Goal: Book appointment/travel/reservation

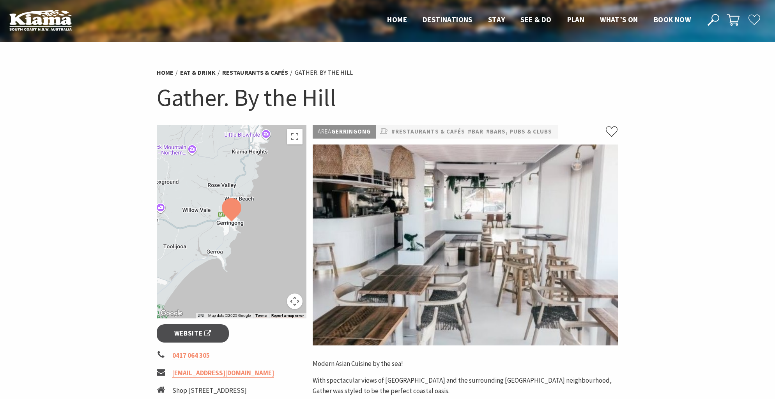
click at [234, 229] on div at bounding box center [232, 222] width 150 height 194
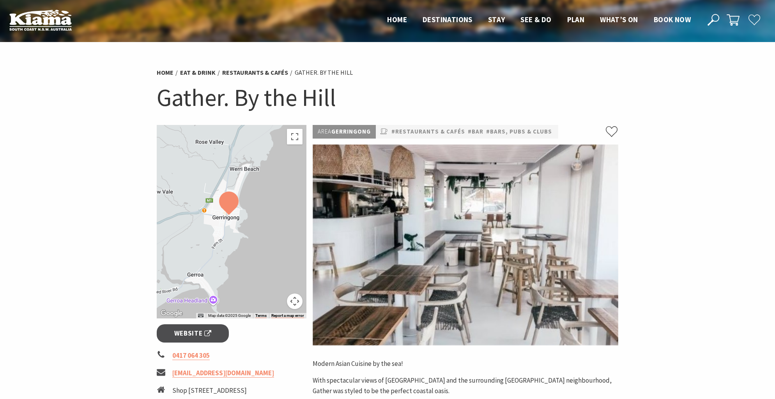
click at [228, 221] on div at bounding box center [232, 222] width 150 height 194
drag, startPoint x: 366, startPoint y: 133, endPoint x: 334, endPoint y: 134, distance: 32.0
click at [334, 134] on p "Area Gerringong" at bounding box center [344, 132] width 63 height 14
copy p "Gerringong"
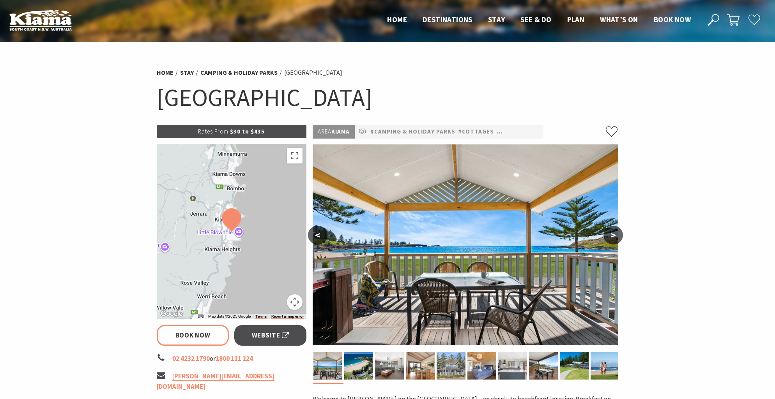
select select "3"
select select "2"
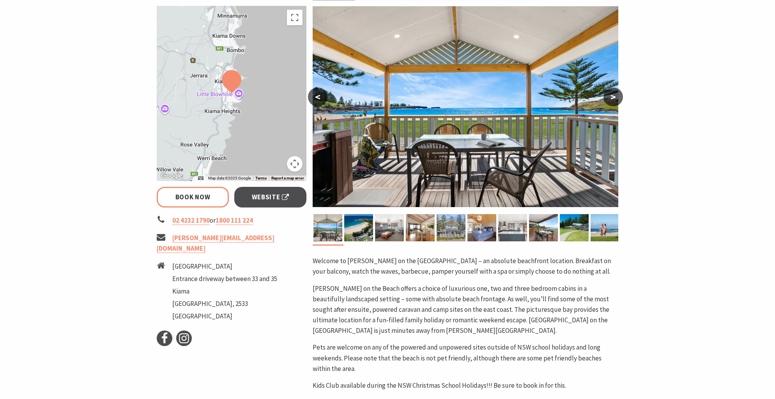
scroll to position [141, 0]
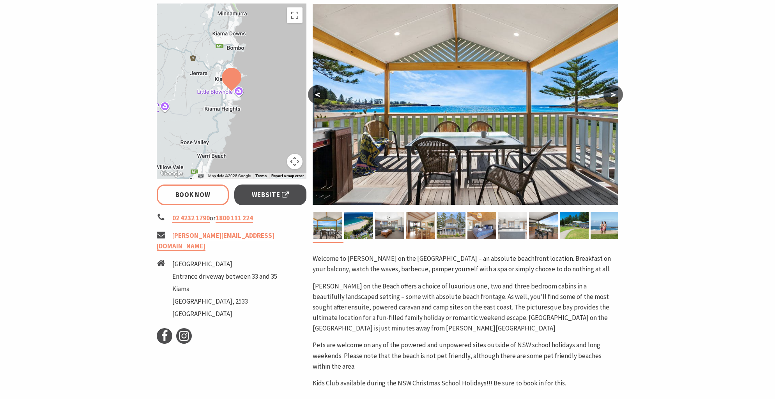
click at [516, 230] on img at bounding box center [512, 225] width 29 height 27
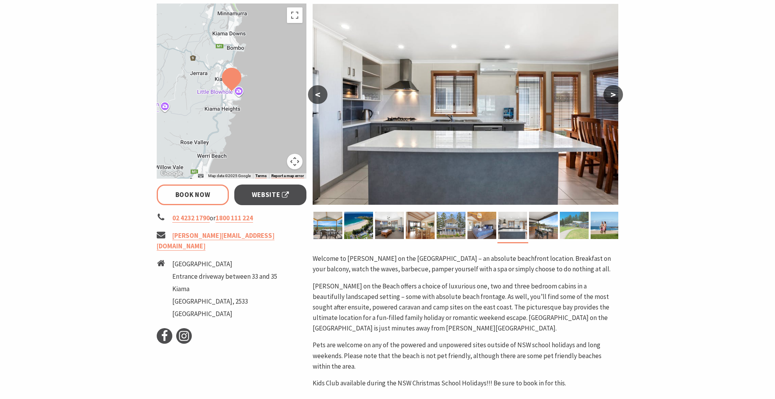
click at [580, 230] on img at bounding box center [574, 225] width 29 height 27
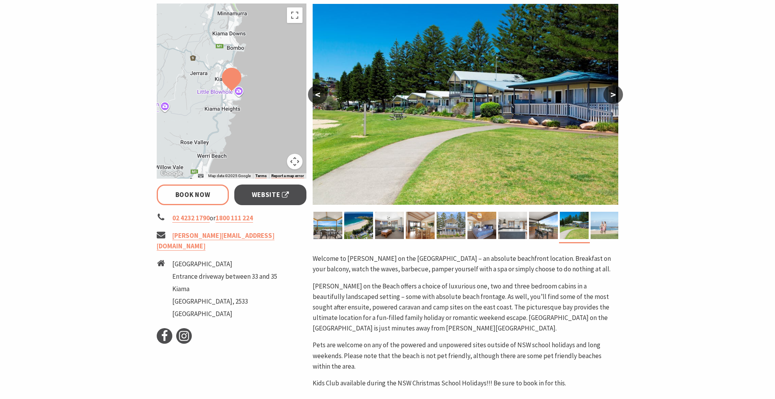
click at [615, 227] on img at bounding box center [604, 225] width 29 height 27
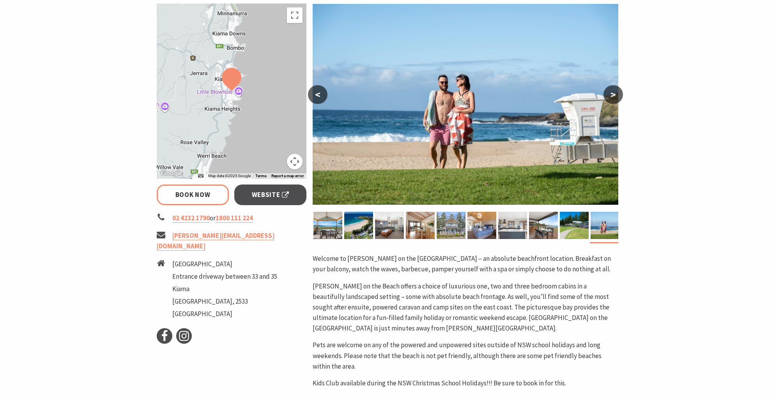
click at [611, 95] on button ">" at bounding box center [612, 94] width 19 height 19
click at [318, 225] on img at bounding box center [327, 225] width 29 height 27
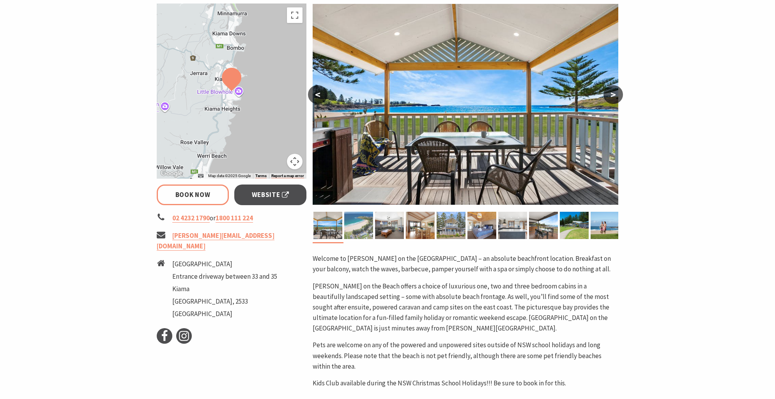
click at [355, 225] on img at bounding box center [358, 225] width 29 height 27
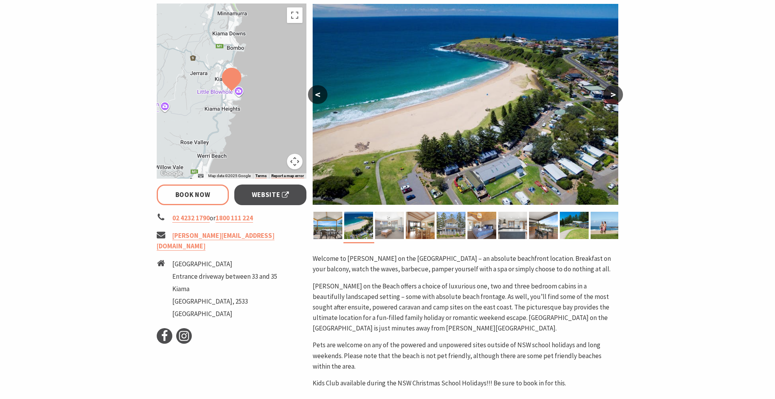
click at [389, 225] on img at bounding box center [389, 225] width 29 height 27
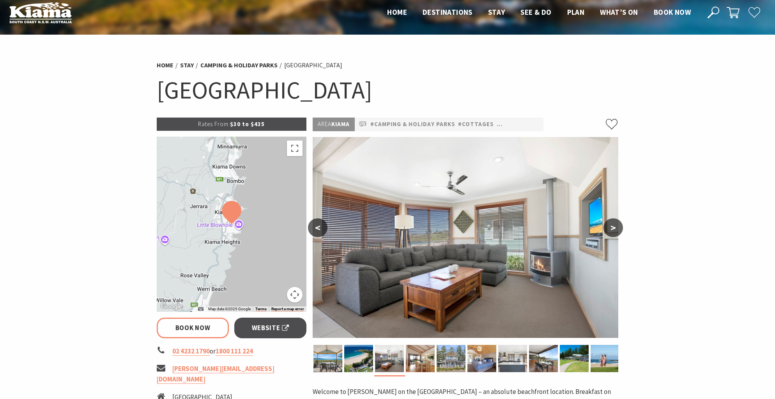
scroll to position [0, 0]
